Goal: Find specific page/section: Find specific page/section

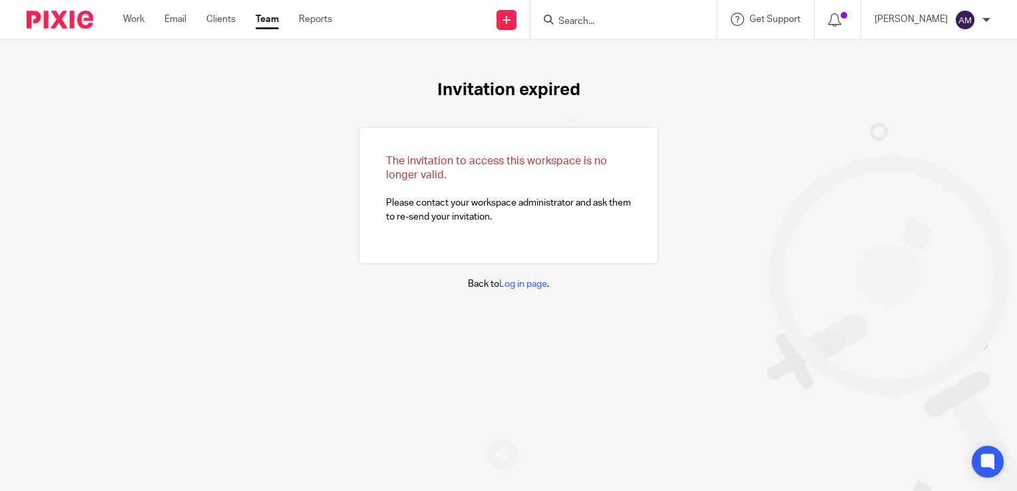
click at [627, 33] on div at bounding box center [624, 19] width 186 height 39
click at [624, 28] on form at bounding box center [628, 19] width 142 height 17
click at [587, 25] on input "Search" at bounding box center [617, 22] width 120 height 12
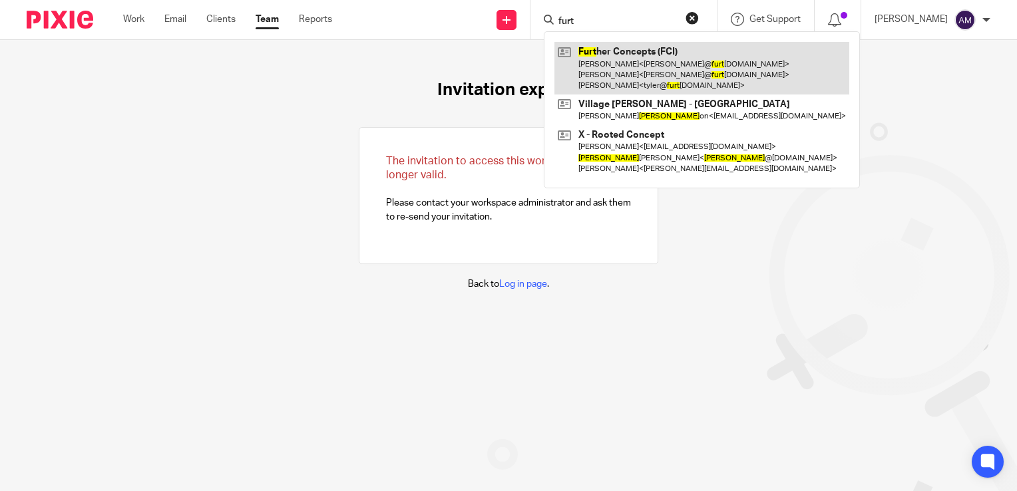
type input "furt"
click at [637, 69] on link at bounding box center [702, 68] width 295 height 53
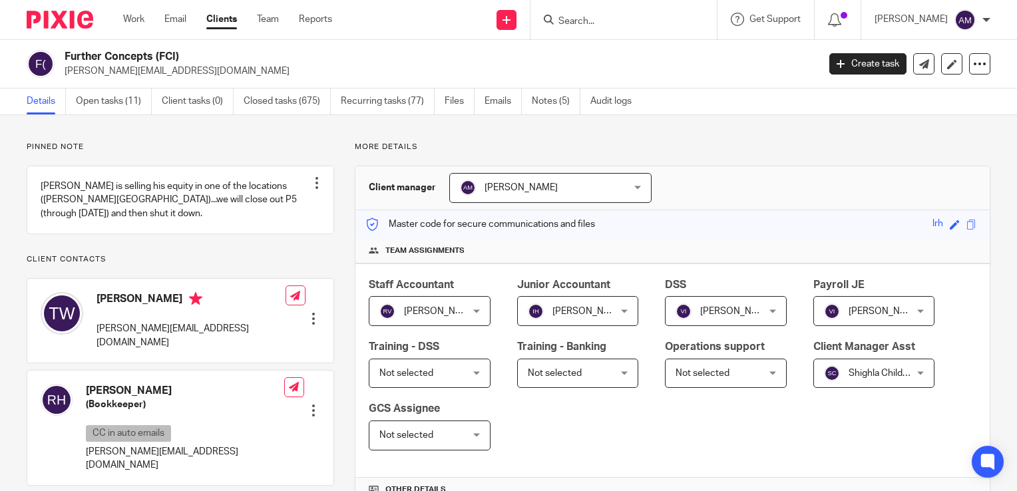
scroll to position [533, 0]
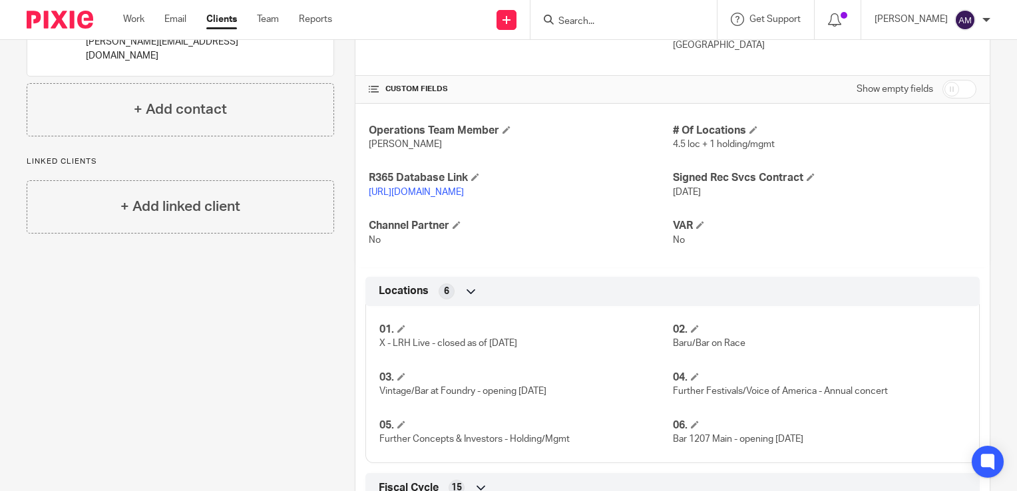
click at [464, 193] on link "[URL][DOMAIN_NAME]" at bounding box center [416, 192] width 95 height 9
